Goal: Task Accomplishment & Management: Use online tool/utility

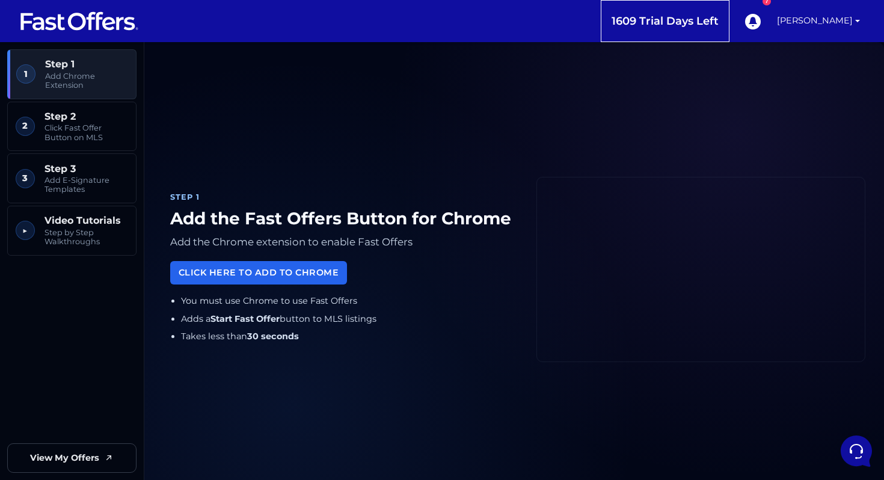
click at [333, 226] on h1 "Add the Fast Offers Button for Chrome" at bounding box center [343, 219] width 347 height 20
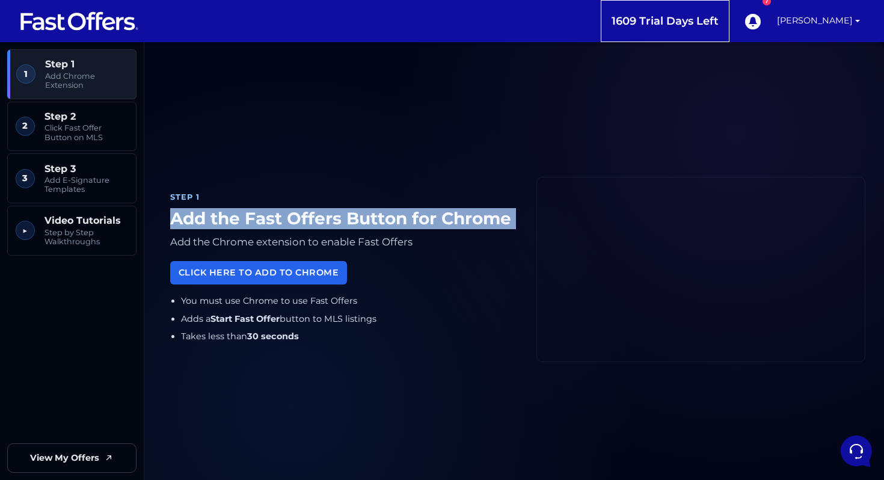
click at [333, 226] on h1 "Add the Fast Offers Button for Chrome" at bounding box center [343, 219] width 347 height 20
copy div "Add the Fast Offers Button for Chrome"
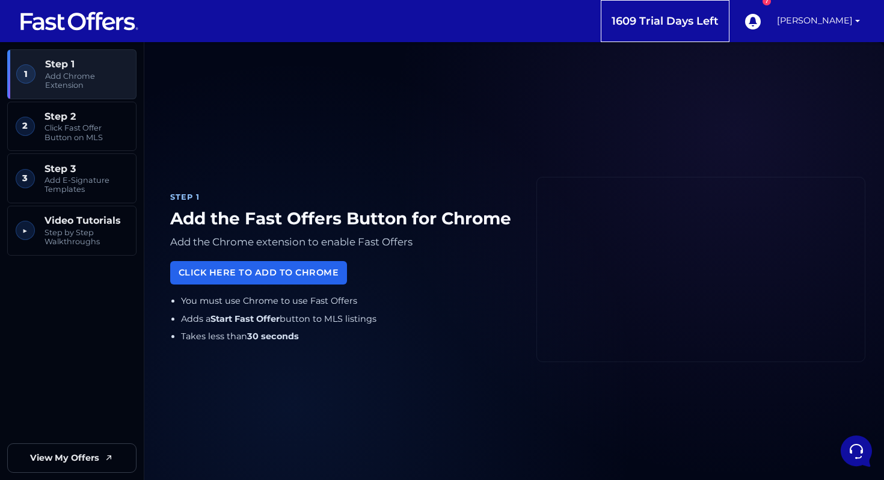
click at [451, 180] on div "Step 1 Add the Fast Offers Button for Chrome Add the Chrome extension to enable…" at bounding box center [343, 269] width 361 height 180
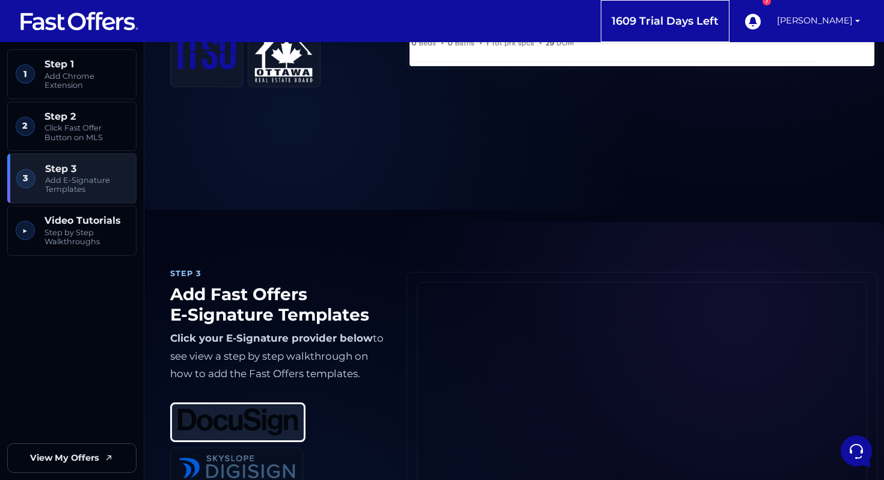
scroll to position [955, 0]
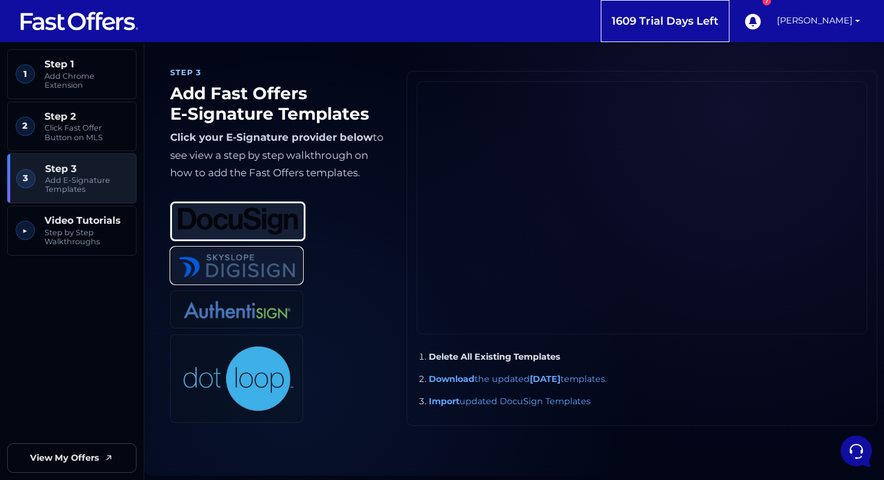
click at [277, 257] on img at bounding box center [237, 266] width 120 height 28
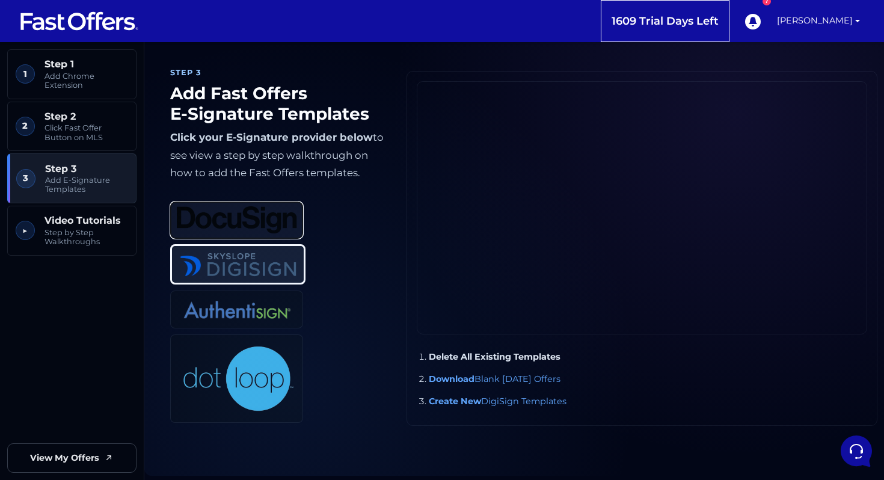
click at [279, 213] on img at bounding box center [237, 220] width 120 height 28
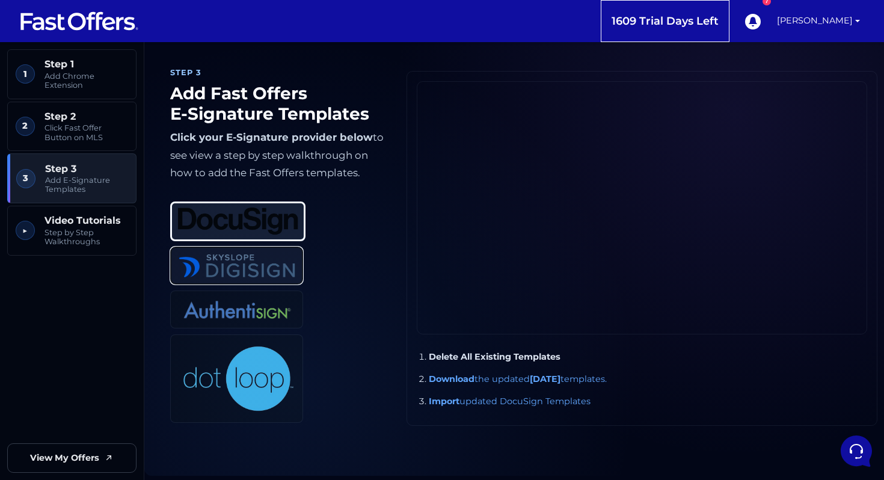
click at [276, 278] on button "DigiSign" at bounding box center [236, 266] width 133 height 38
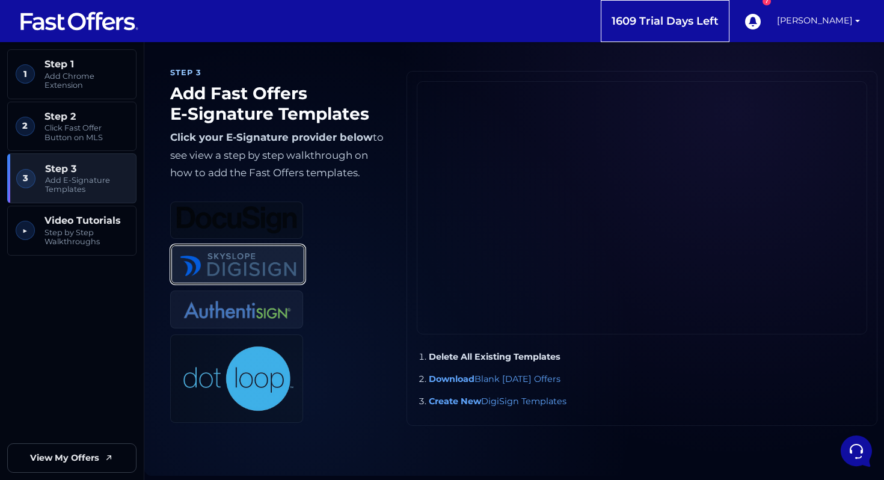
click at [279, 306] on img at bounding box center [237, 309] width 120 height 28
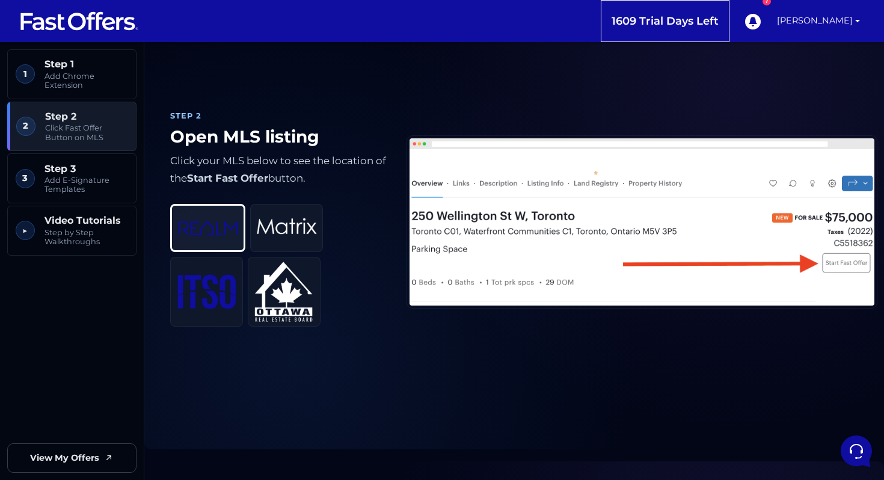
scroll to position [510, 0]
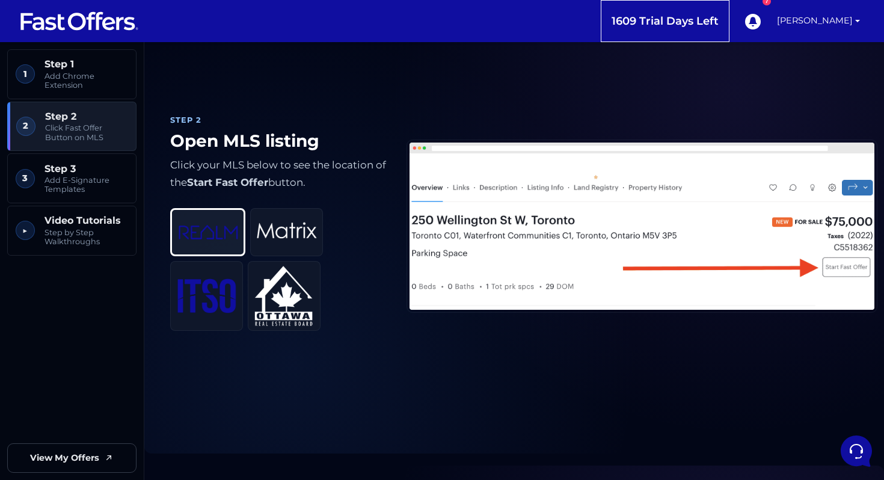
click at [370, 299] on div "REALM Matrix ITSO OREB" at bounding box center [278, 264] width 217 height 132
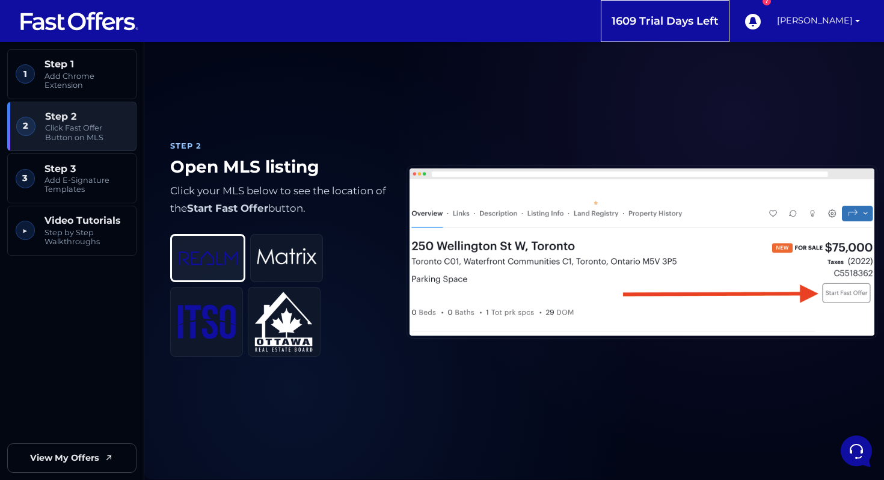
scroll to position [485, 0]
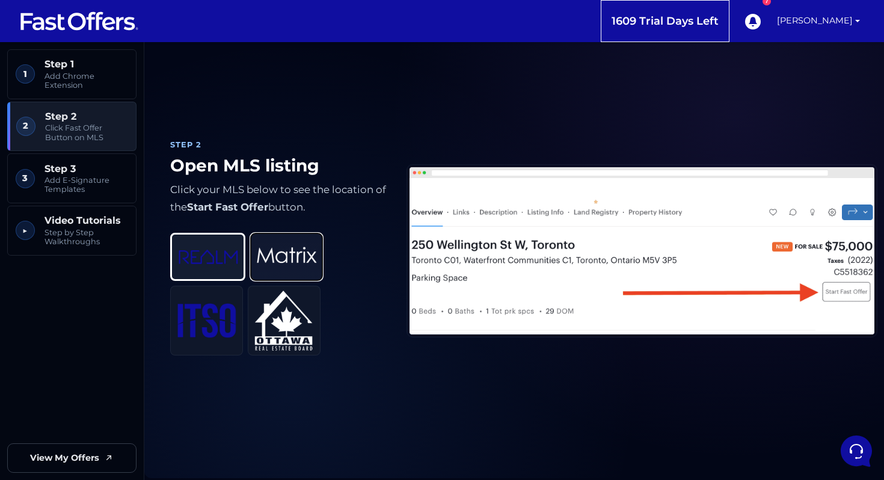
click at [253, 269] on button "Matrix" at bounding box center [286, 257] width 73 height 48
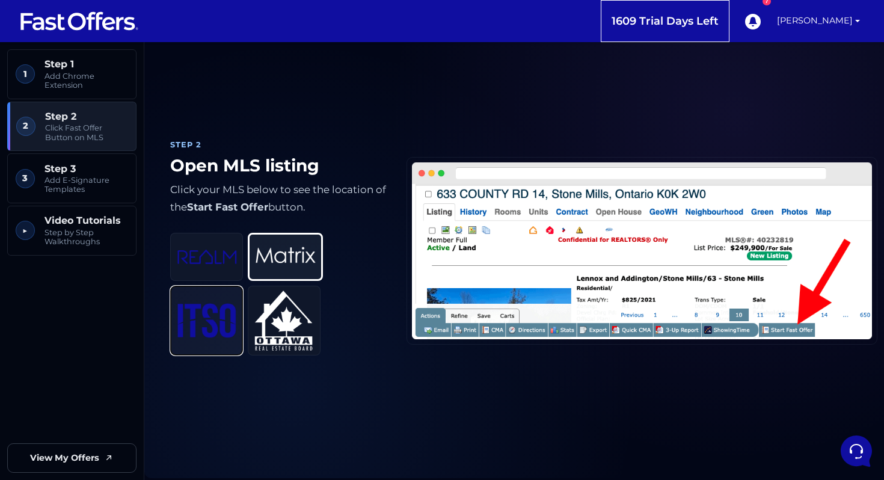
click at [191, 318] on img at bounding box center [207, 320] width 60 height 35
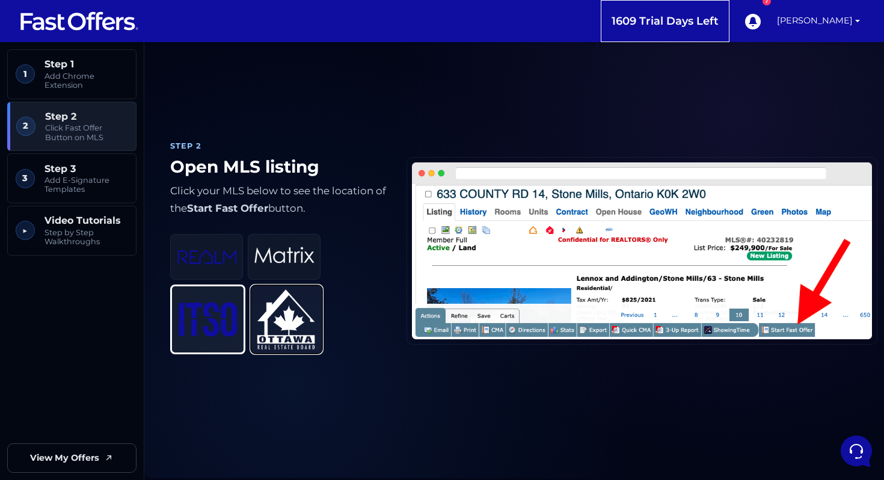
click at [272, 315] on img at bounding box center [287, 319] width 60 height 60
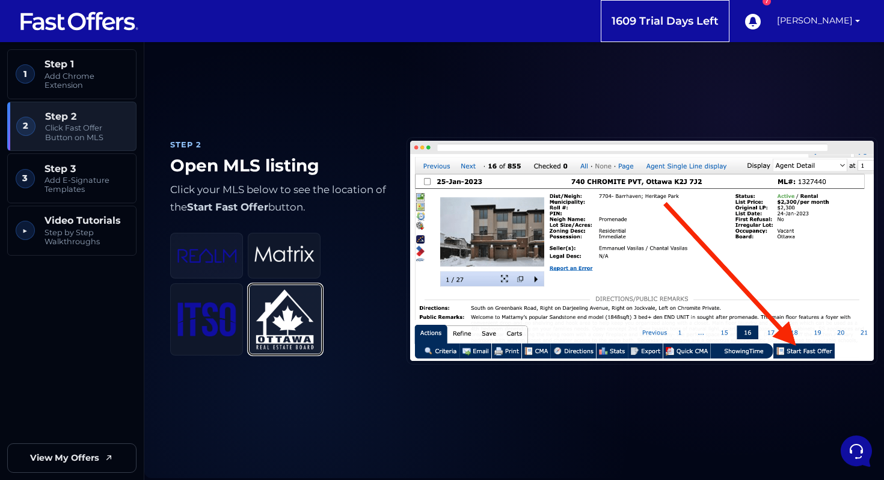
click at [217, 254] on img at bounding box center [207, 255] width 60 height 35
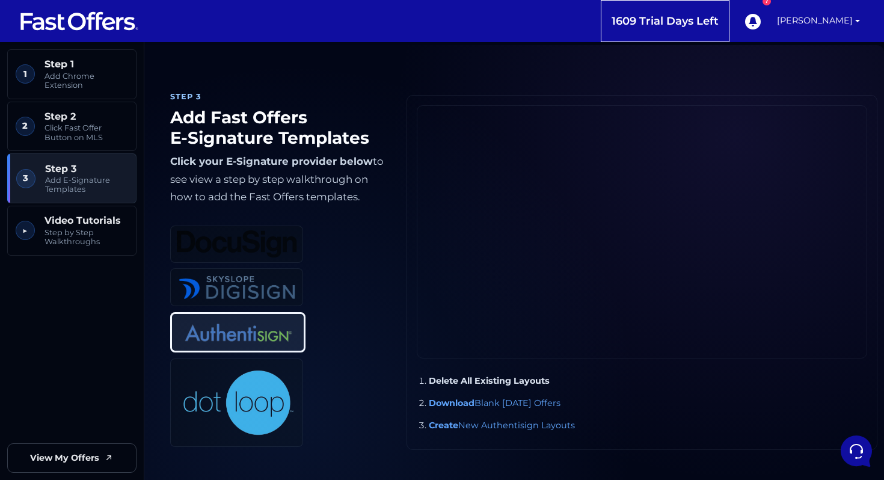
scroll to position [930, 0]
click at [251, 248] on img at bounding box center [237, 245] width 120 height 28
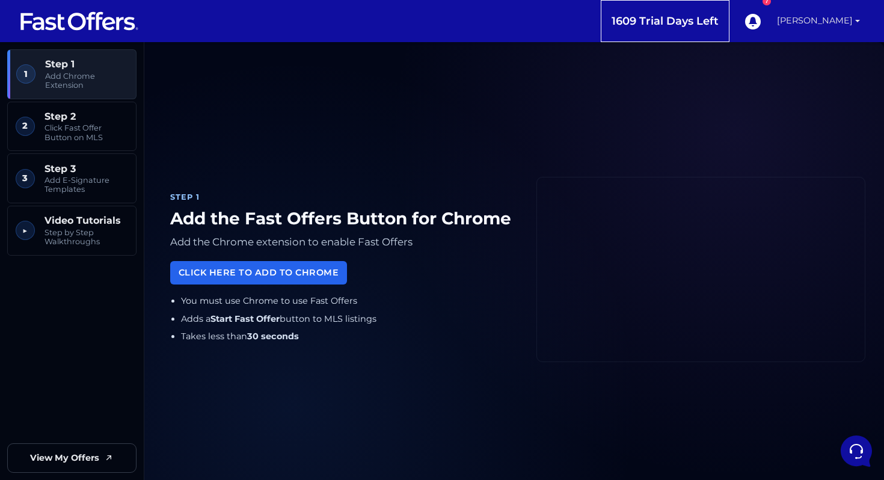
click at [808, 21] on link "[PERSON_NAME]" at bounding box center [818, 21] width 93 height 42
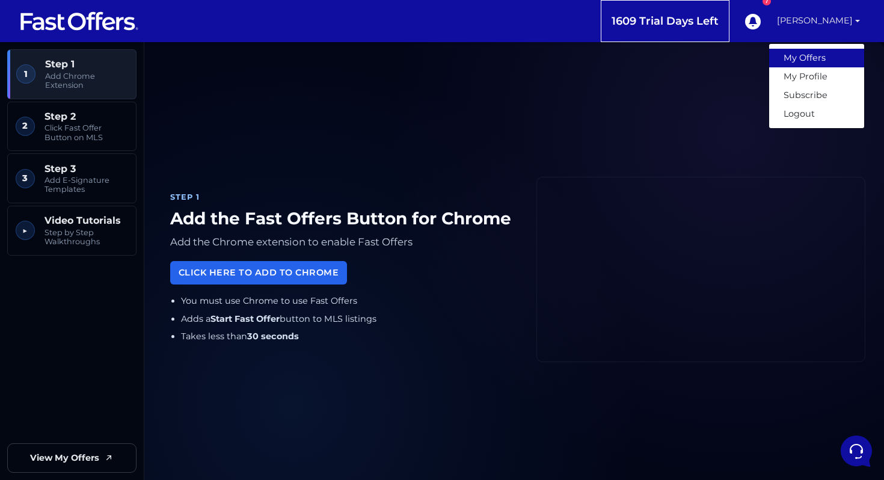
click at [805, 65] on link "My Offers" at bounding box center [816, 58] width 95 height 19
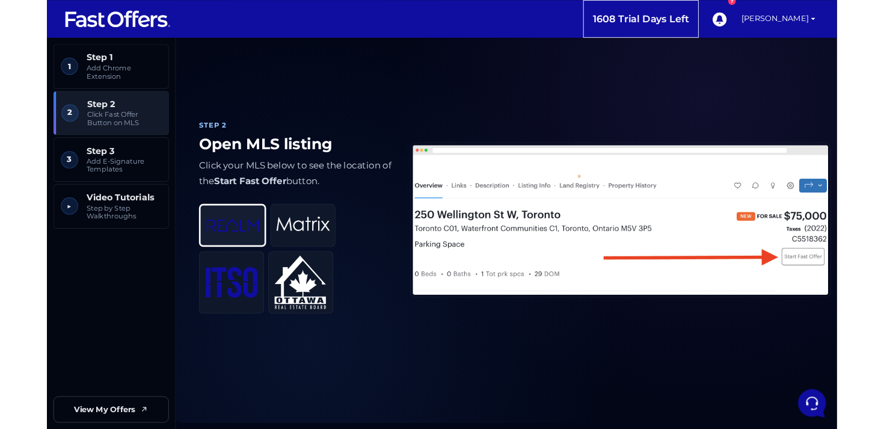
scroll to position [493, 0]
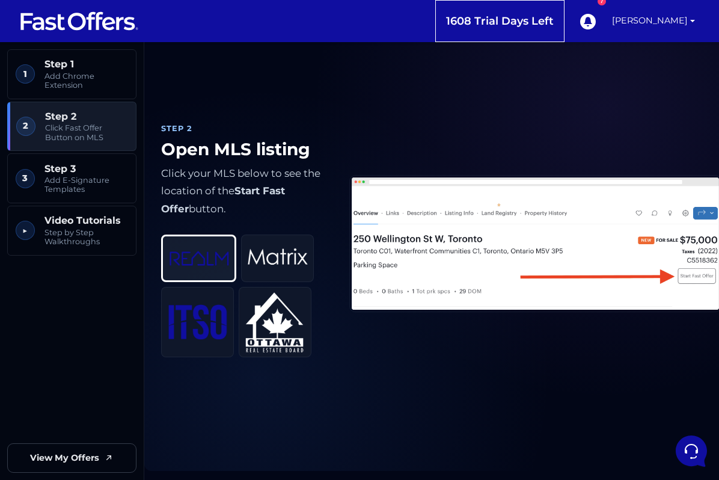
click at [718, 169] on div "Step 2 Open MLS listing Click your MLS below to see the location of the Start F…" at bounding box center [431, 243] width 575 height 445
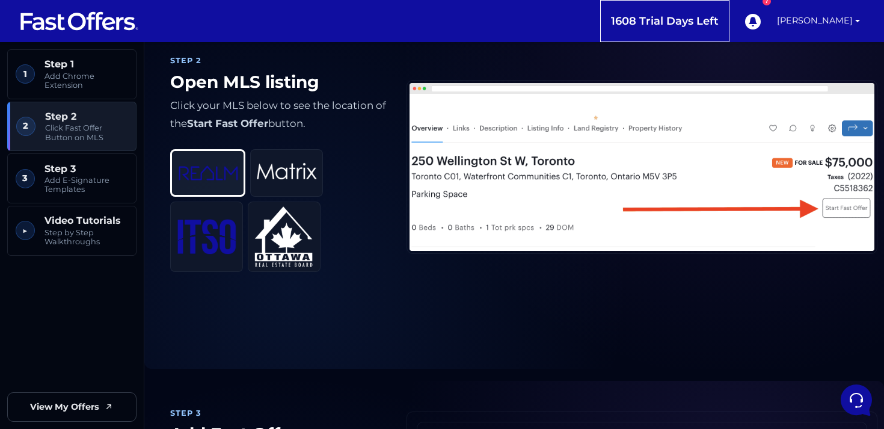
scroll to position [440, 0]
